Goal: Check status

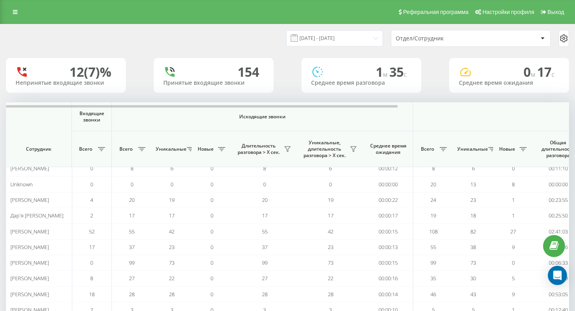
click at [328, 52] on div "[DATE] - [DATE] Отдел/Сотрудник" at bounding box center [287, 38] width 574 height 28
click at [327, 35] on input "22.09.2025 - 22.09.2025" at bounding box center [334, 38] width 97 height 16
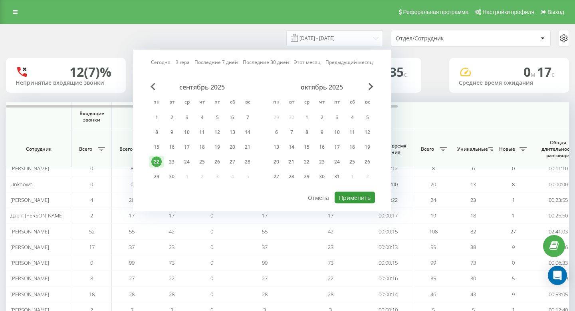
click at [351, 197] on button "Применить" at bounding box center [355, 198] width 40 height 12
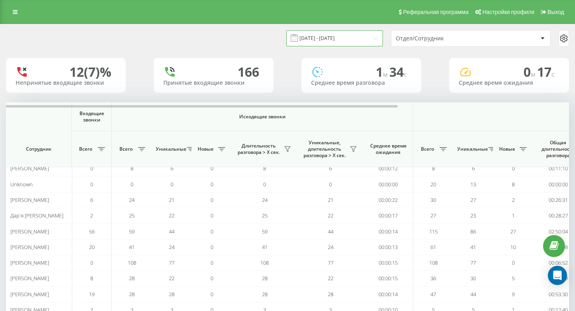
click at [319, 37] on input "22.09.2025 - 22.09.2025" at bounding box center [334, 38] width 97 height 16
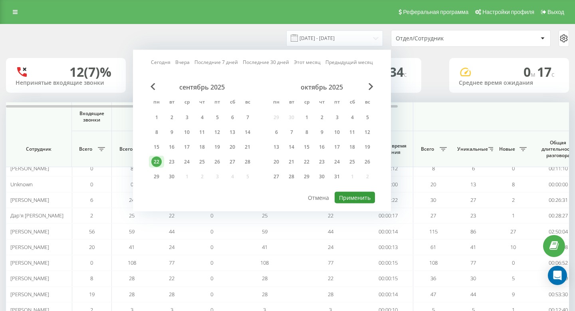
click at [357, 193] on button "Применить" at bounding box center [355, 198] width 40 height 12
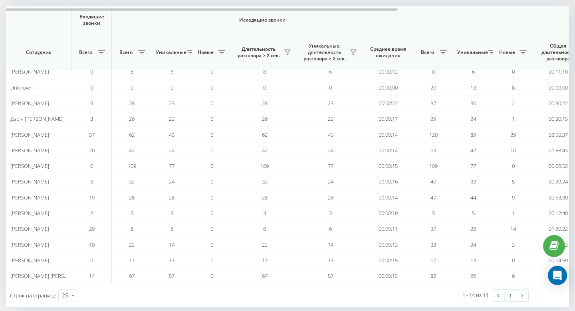
scroll to position [100, 0]
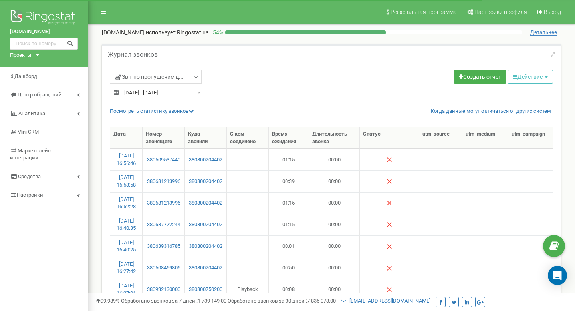
select select "50"
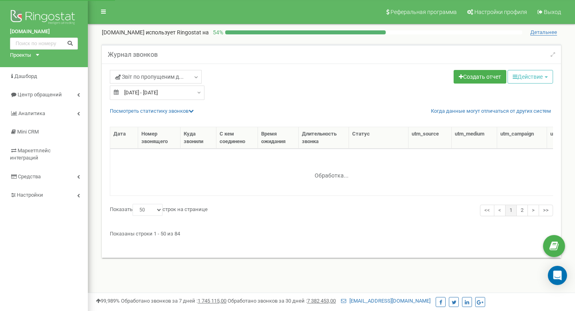
select select "50"
